Goal: Information Seeking & Learning: Learn about a topic

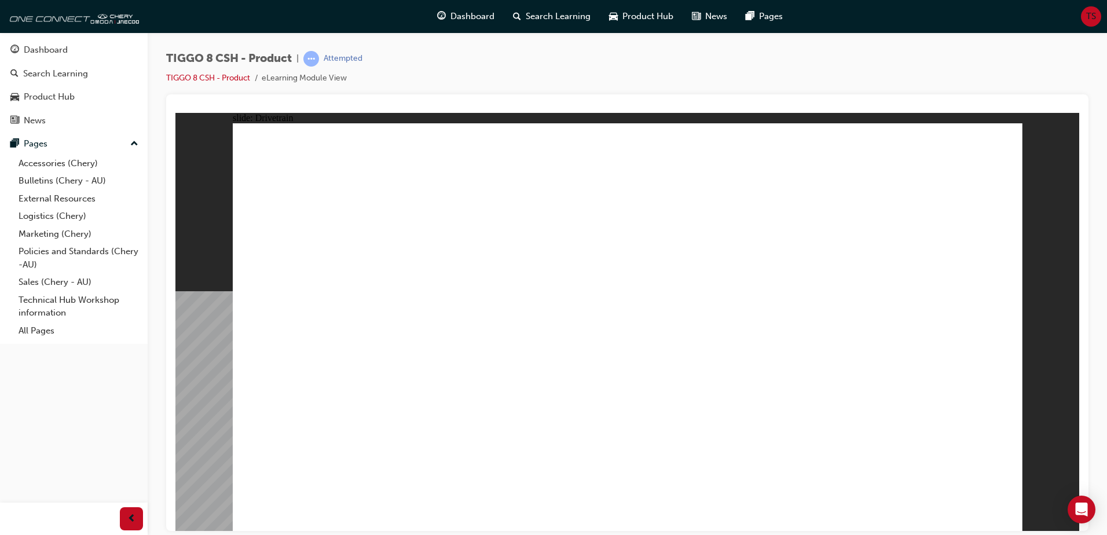
drag, startPoint x: 706, startPoint y: 234, endPoint x: 680, endPoint y: 272, distance: 45.3
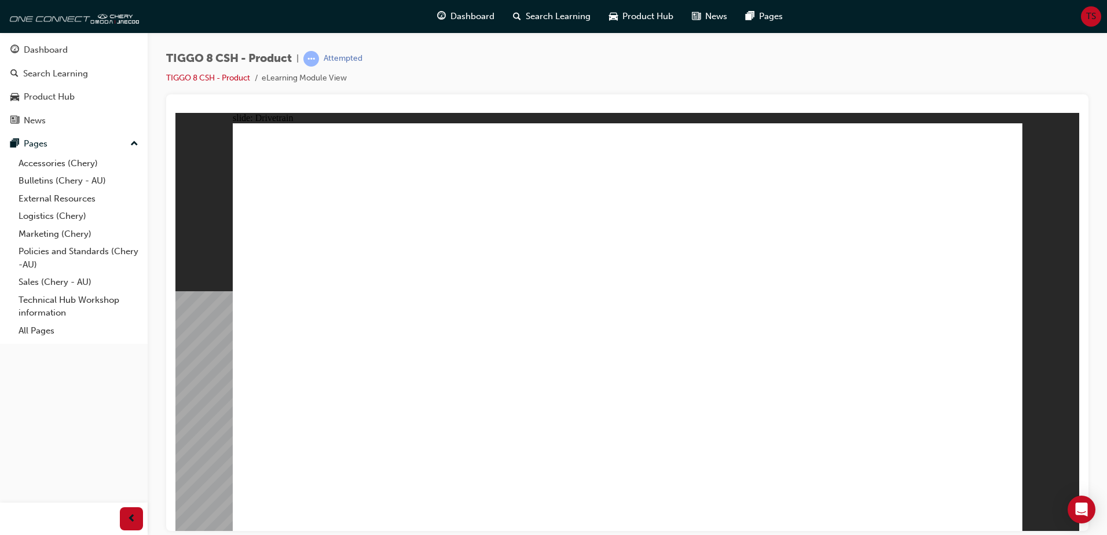
drag, startPoint x: 680, startPoint y: 275, endPoint x: 679, endPoint y: 284, distance: 9.3
drag, startPoint x: 679, startPoint y: 288, endPoint x: 679, endPoint y: 304, distance: 16.2
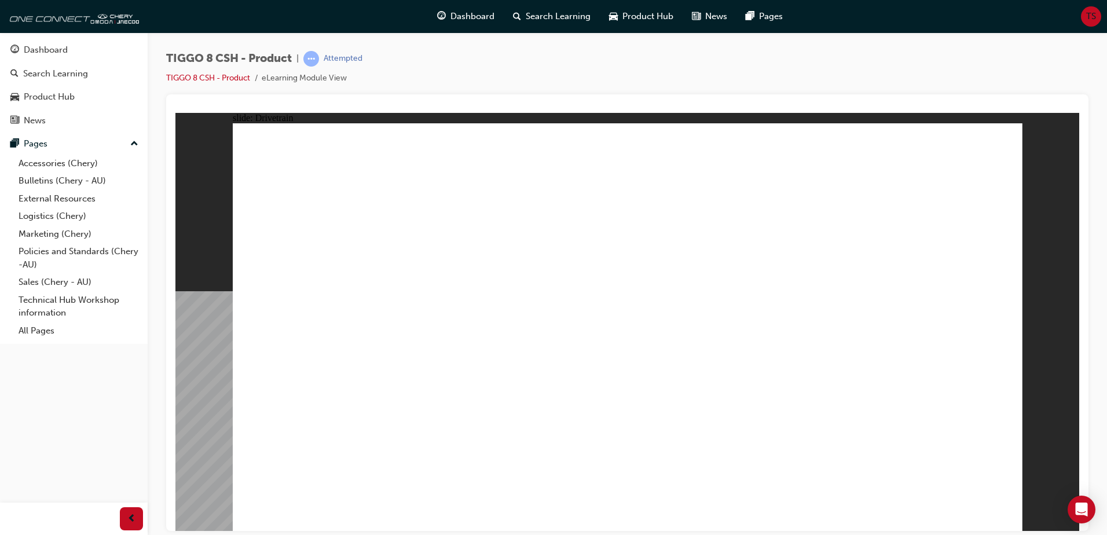
drag, startPoint x: 670, startPoint y: 313, endPoint x: 678, endPoint y: 316, distance: 8.1
type input "24"
drag, startPoint x: 451, startPoint y: 313, endPoint x: 590, endPoint y: 319, distance: 139.1
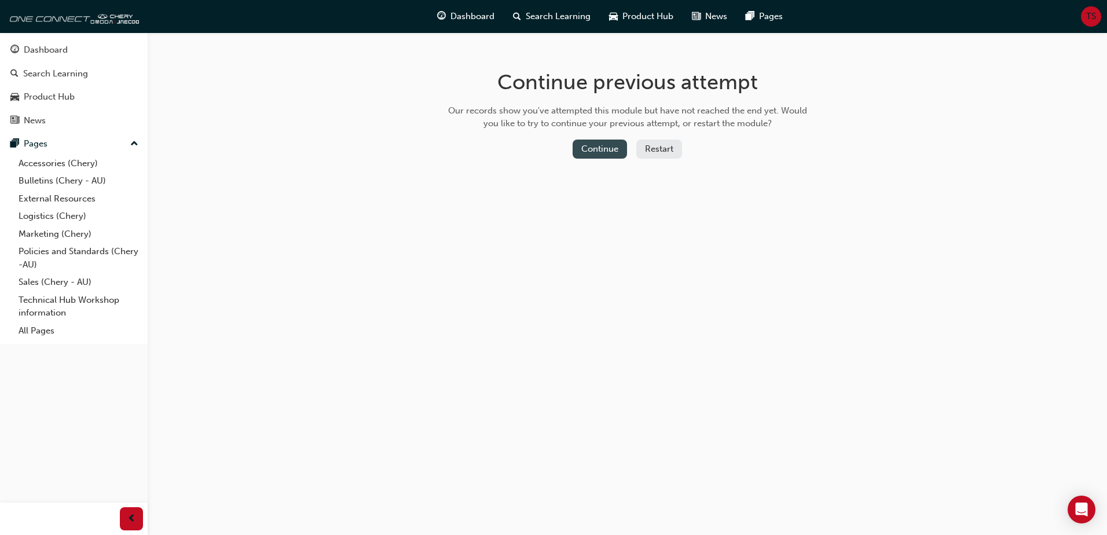
click at [606, 153] on button "Continue" at bounding box center [600, 149] width 54 height 19
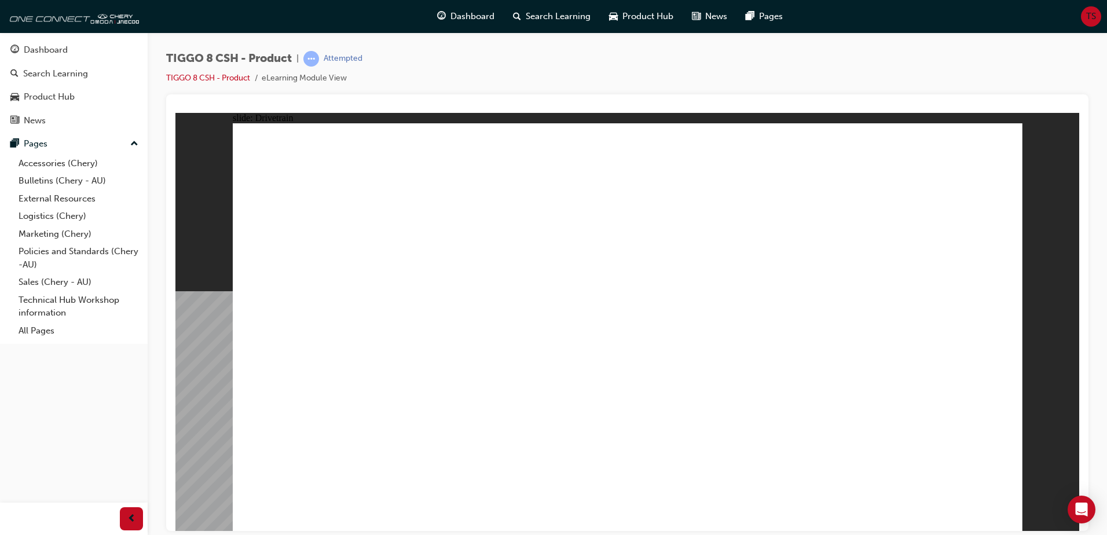
type input "0"
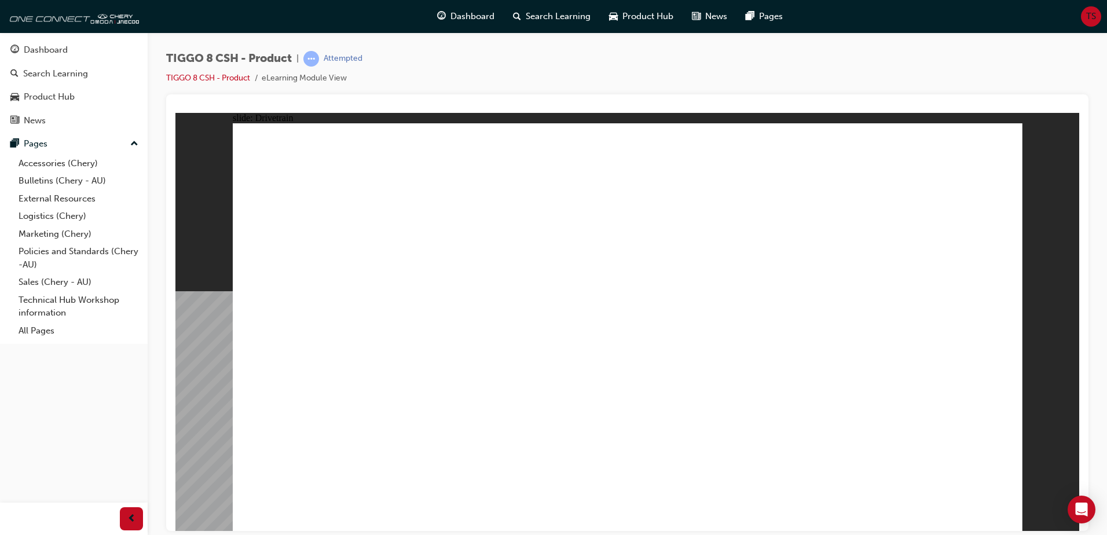
drag, startPoint x: 435, startPoint y: 313, endPoint x: 264, endPoint y: 315, distance: 171.4
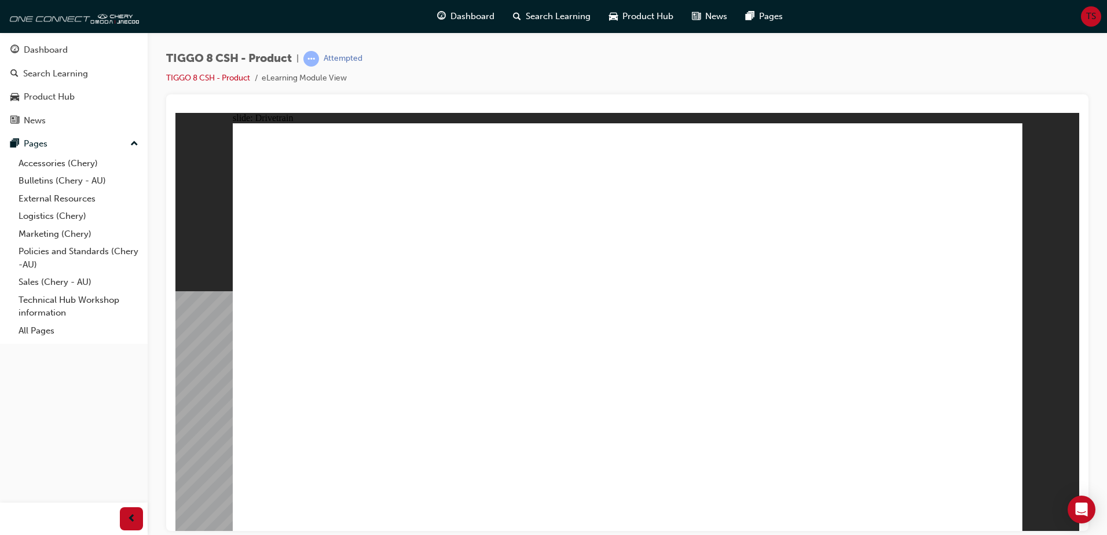
drag, startPoint x: 723, startPoint y: 352, endPoint x: 745, endPoint y: 356, distance: 22.4
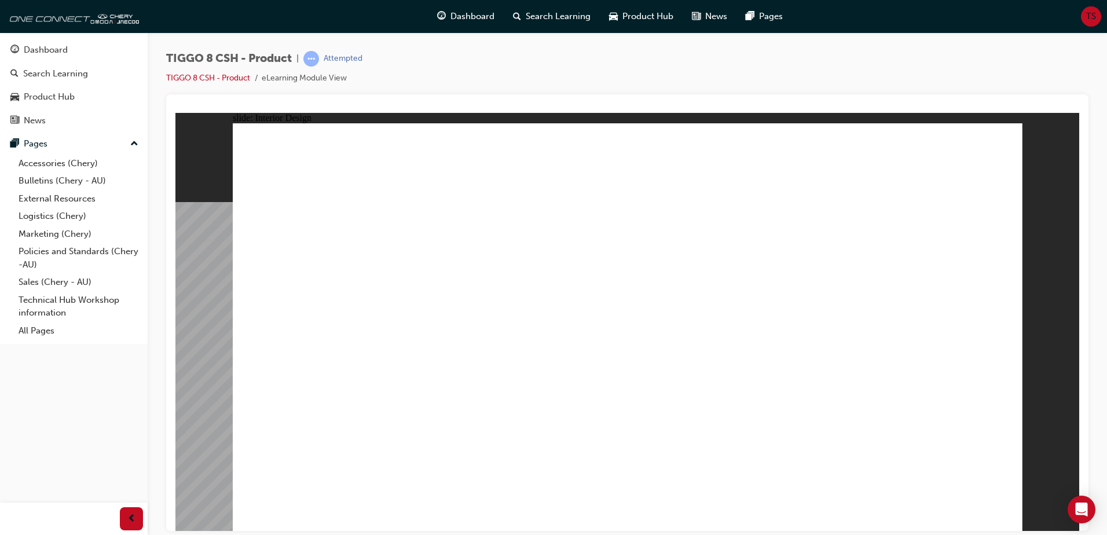
drag, startPoint x: 969, startPoint y: 344, endPoint x: 920, endPoint y: 333, distance: 49.7
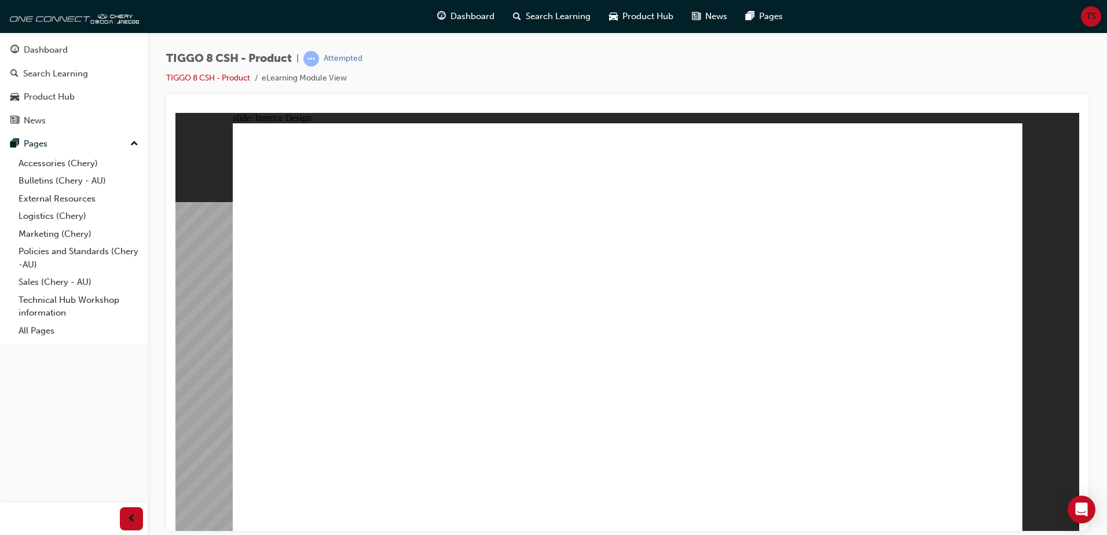
click at [1072, 157] on div "slide: Interior Design Rectangle 1 close.png Lifestyle Made Easier Line 1 Click…" at bounding box center [627, 321] width 904 height 418
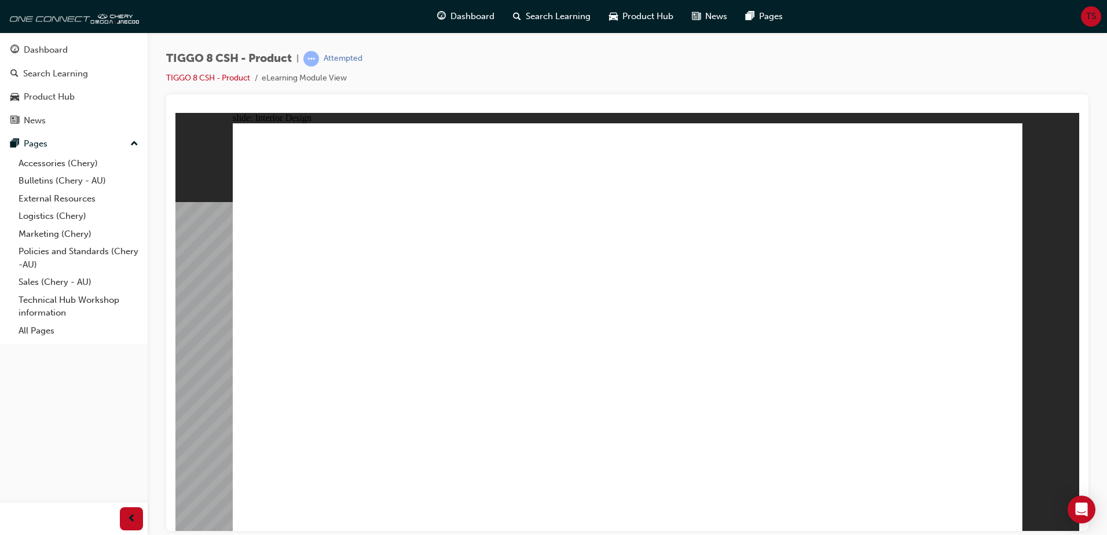
drag, startPoint x: 486, startPoint y: 357, endPoint x: 487, endPoint y: 368, distance: 11.1
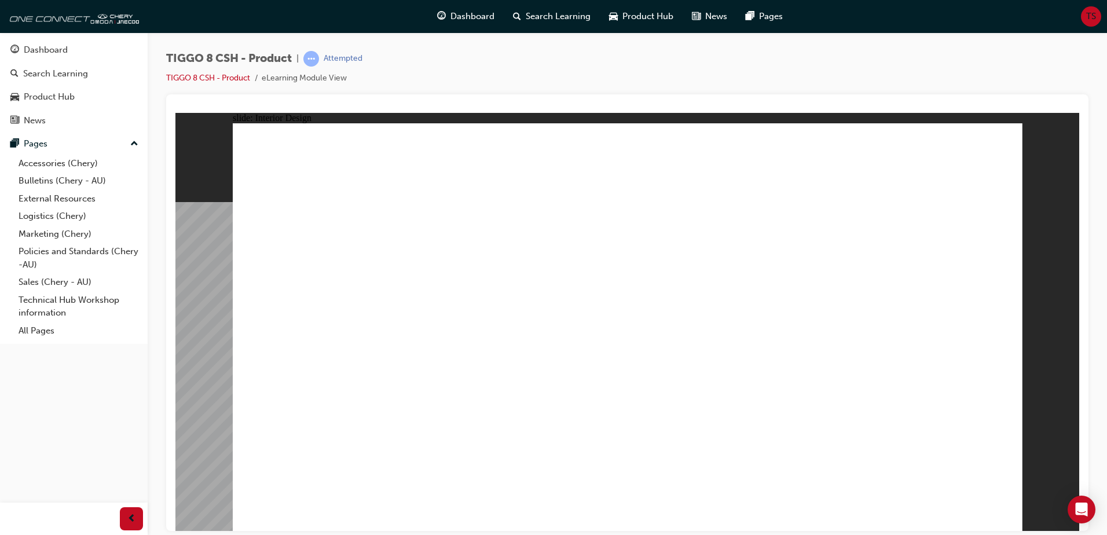
drag, startPoint x: 716, startPoint y: 328, endPoint x: 717, endPoint y: 333, distance: 6.0
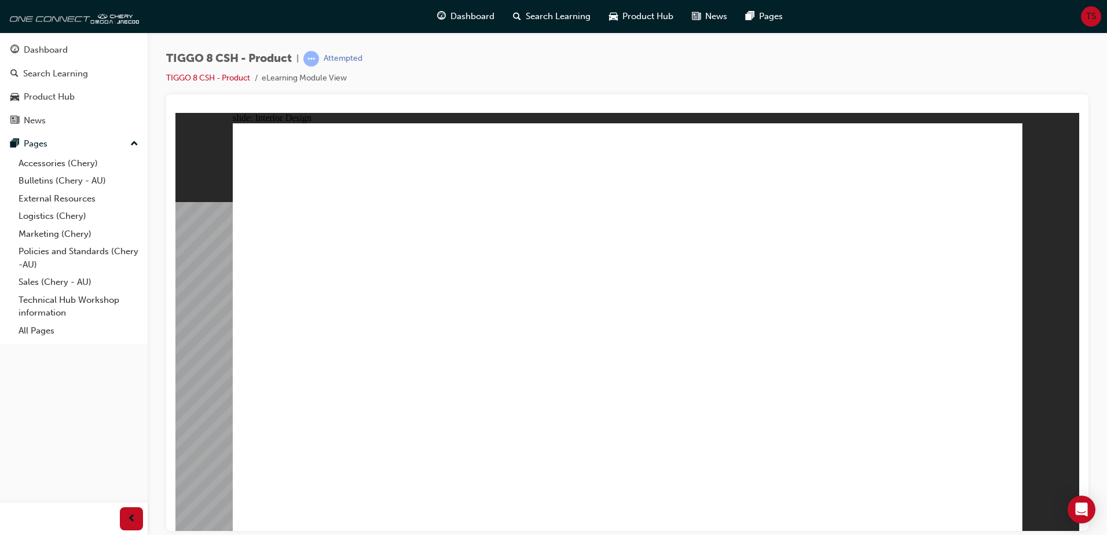
click at [1062, 222] on div "slide: Interior Design Rectangle 1 close.png Lifestyle Made Easier Line 1 Click…" at bounding box center [627, 321] width 904 height 418
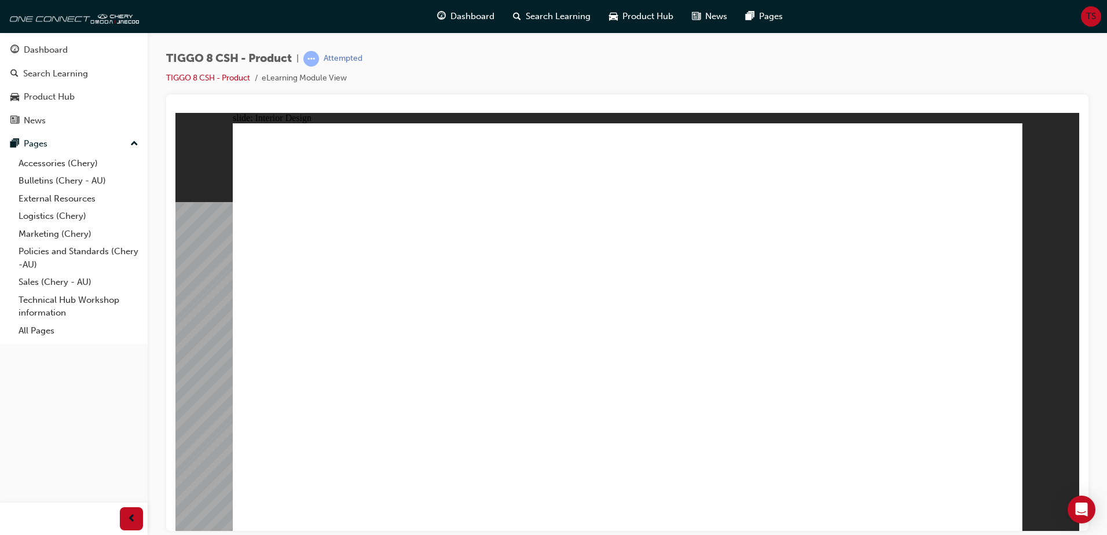
drag, startPoint x: 925, startPoint y: 316, endPoint x: 904, endPoint y: 318, distance: 21.6
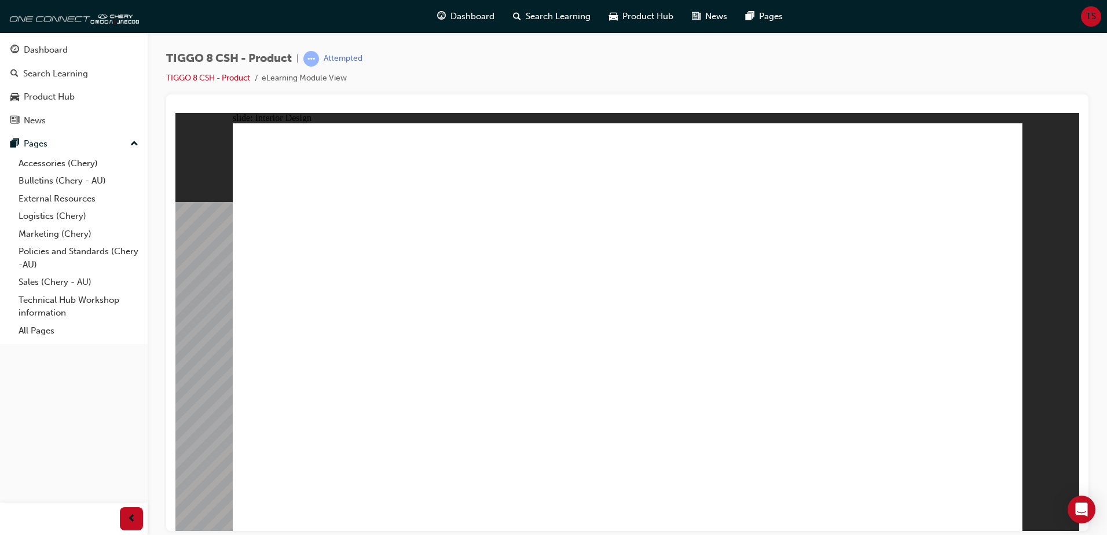
click at [1022, 123] on div "slide: Interior Design Rectangle 1 close.png Lifestyle Made Easier Line 1 Click…" at bounding box center [627, 321] width 904 height 418
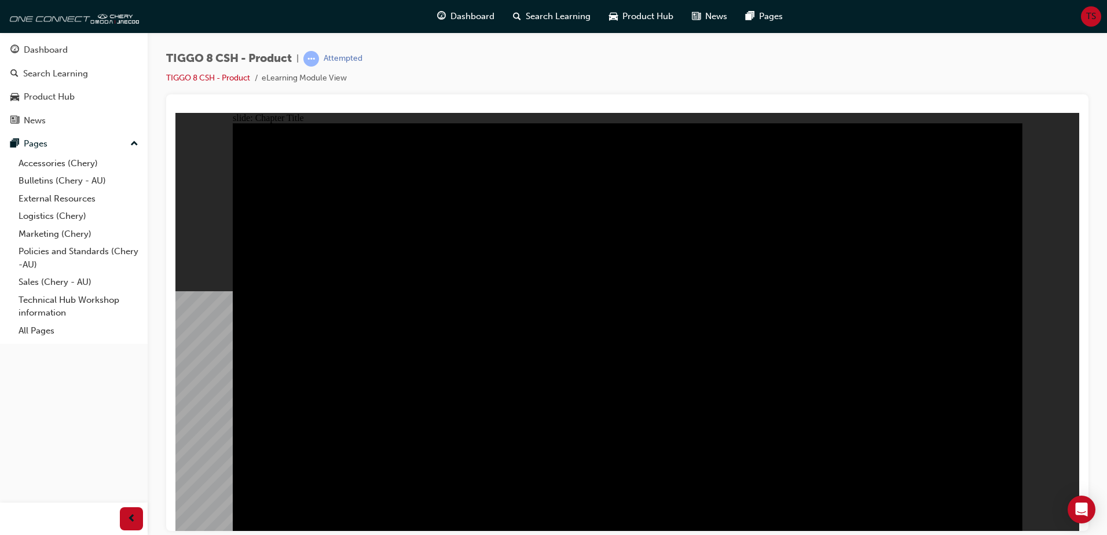
click at [999, 509] on span "Group 1 Aftersales Line 1 Rectangle MENU RESOURCES left-arrow.png right-arrow.p…" at bounding box center [628, 541] width 790 height 836
